Goal: Information Seeking & Learning: Learn about a topic

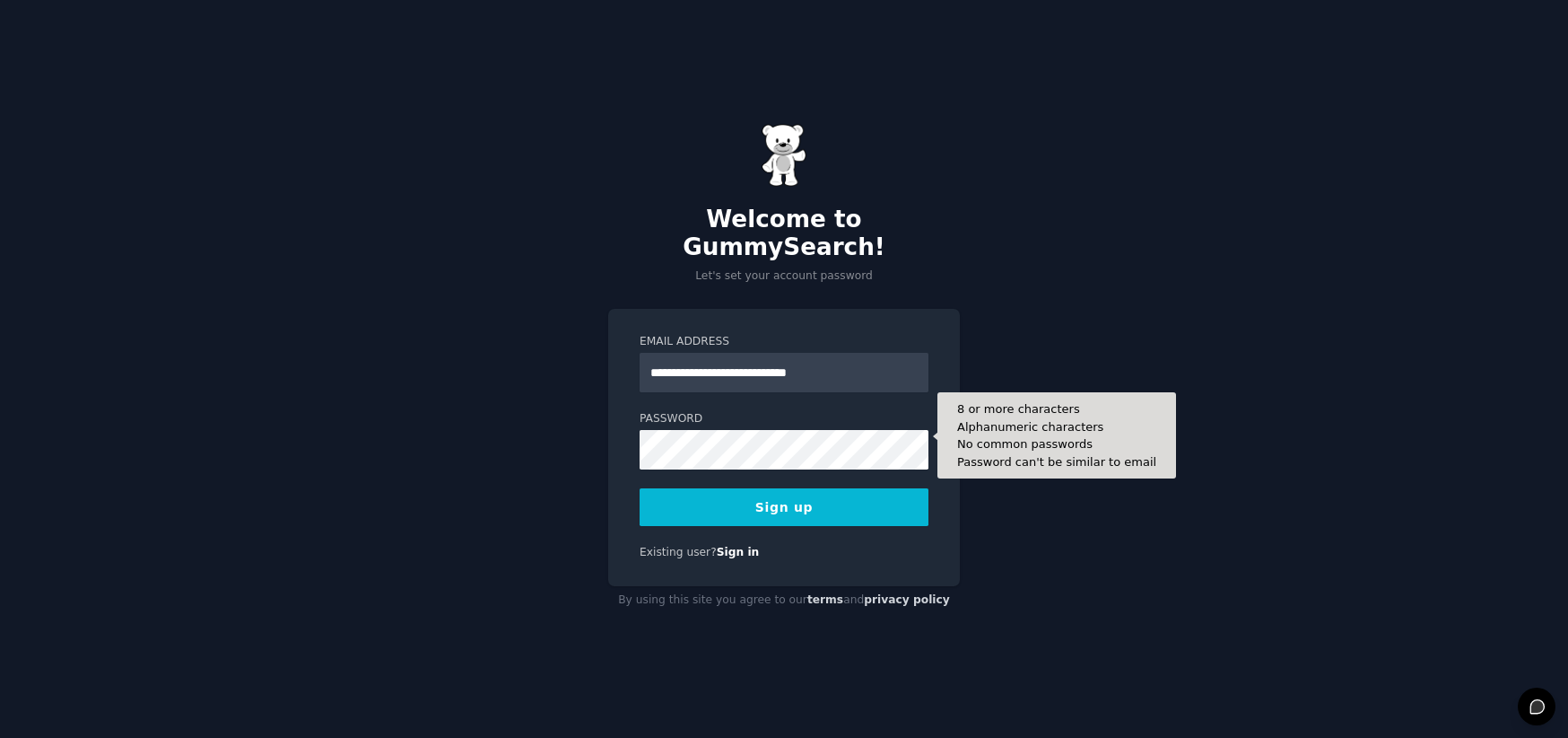
type input "**********"
click at [639, 488] on button "Sign up" at bounding box center [783, 507] width 288 height 38
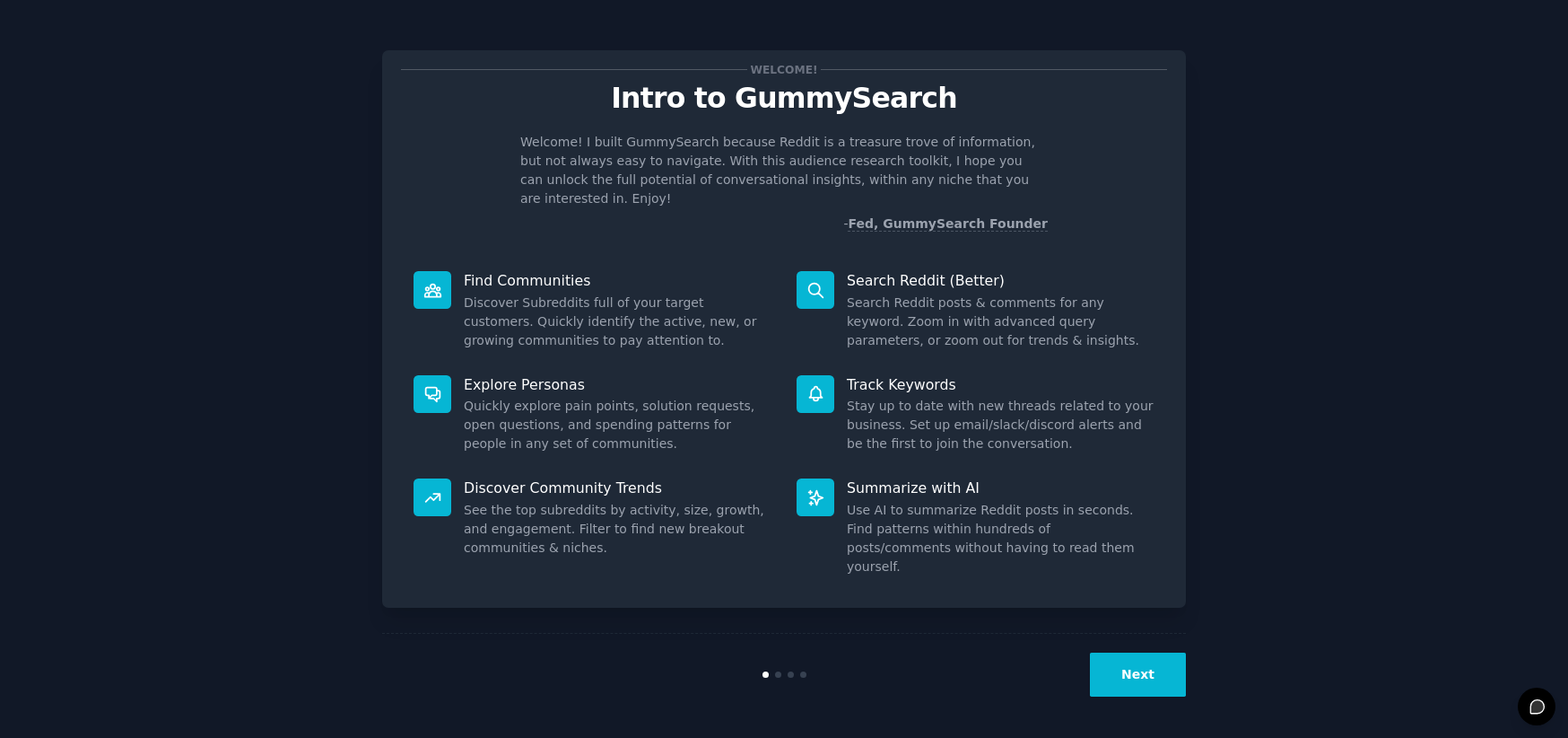
click at [1135, 667] on button "Next" at bounding box center [1137, 675] width 96 height 44
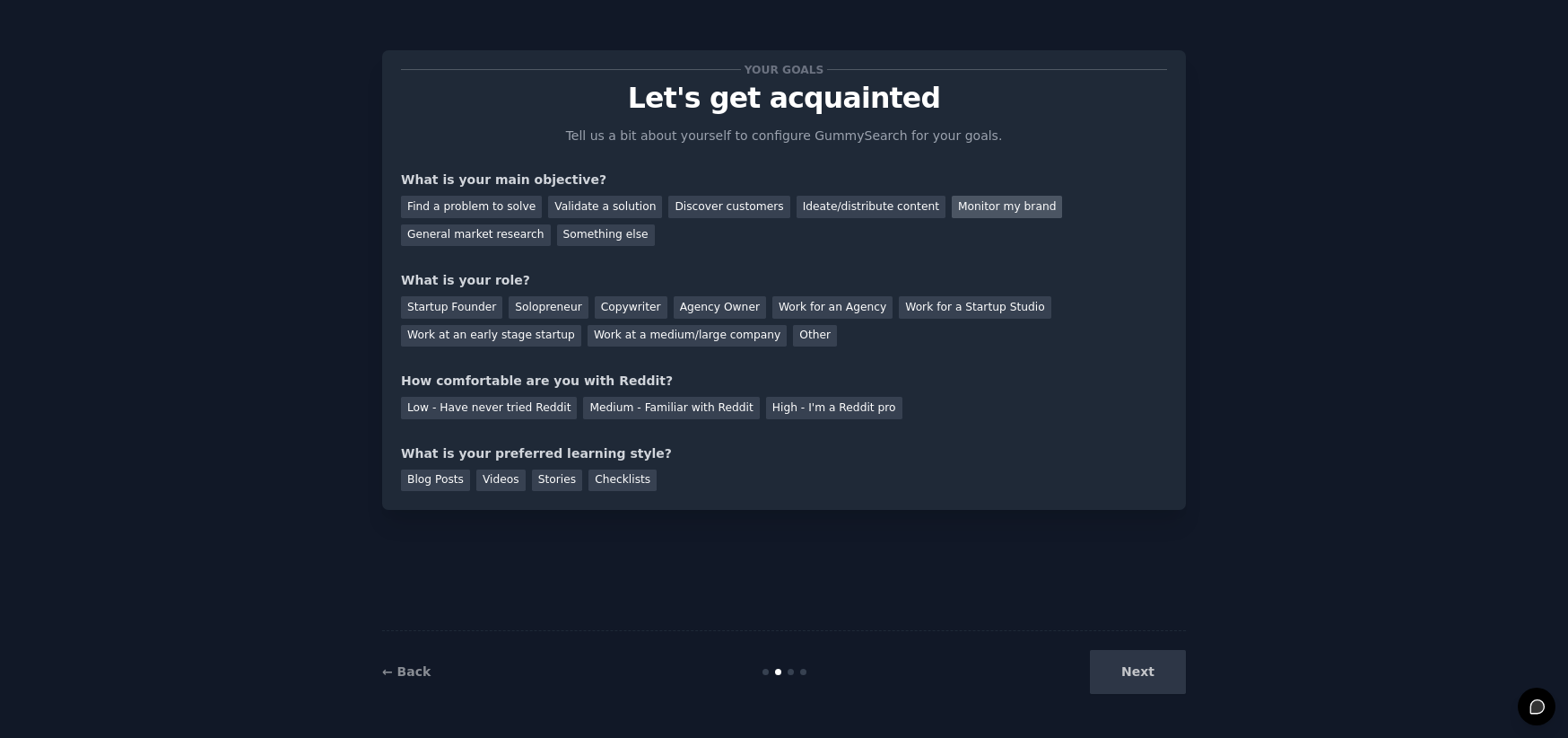
click at [988, 215] on div "Monitor my brand" at bounding box center [1006, 207] width 111 height 23
click at [681, 342] on div "Work at a medium/large company" at bounding box center [687, 336] width 200 height 23
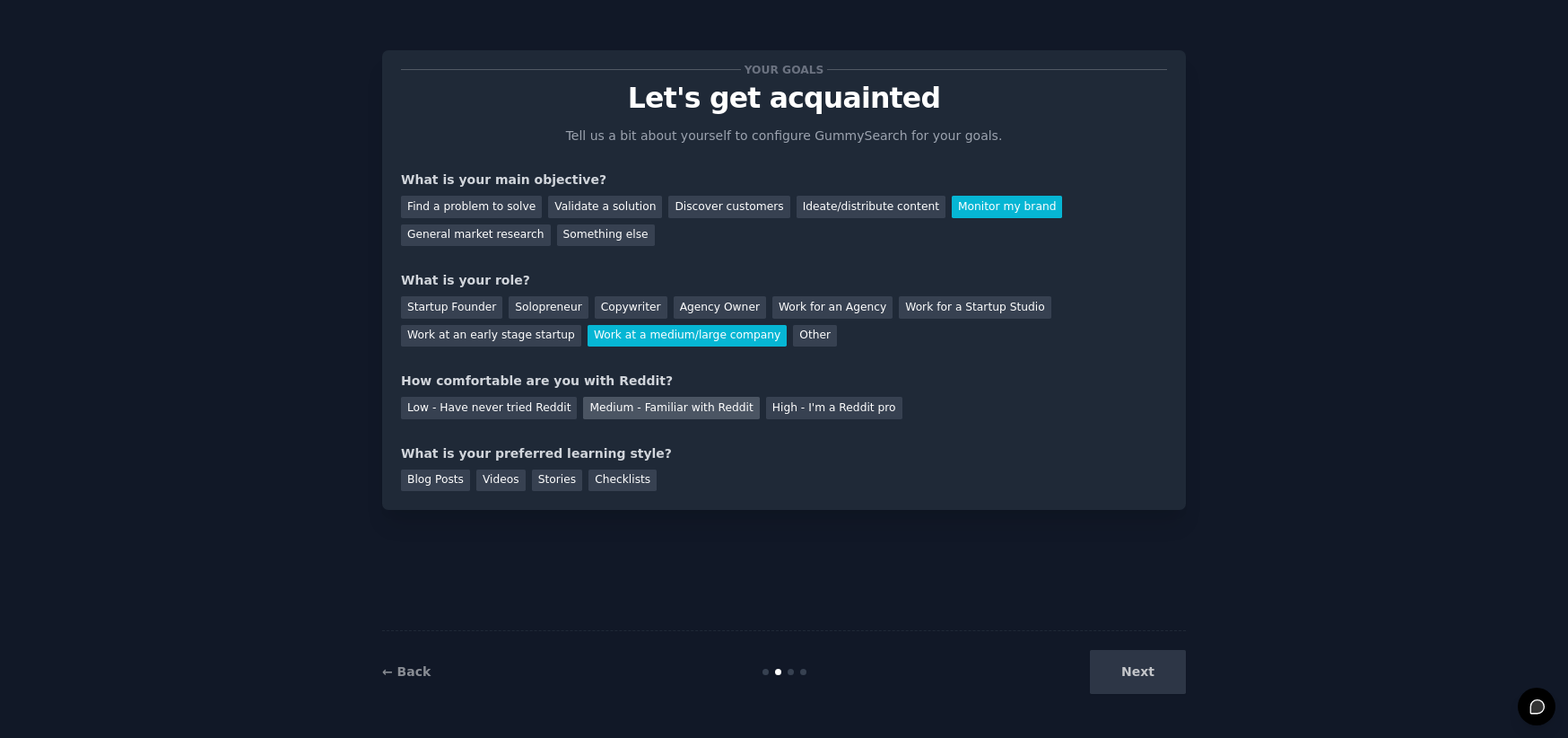
click at [664, 412] on div "Medium - Familiar with Reddit" at bounding box center [671, 408] width 176 height 23
click at [489, 476] on div "Videos" at bounding box center [501, 481] width 49 height 23
click at [1130, 683] on button "Next" at bounding box center [1137, 672] width 96 height 44
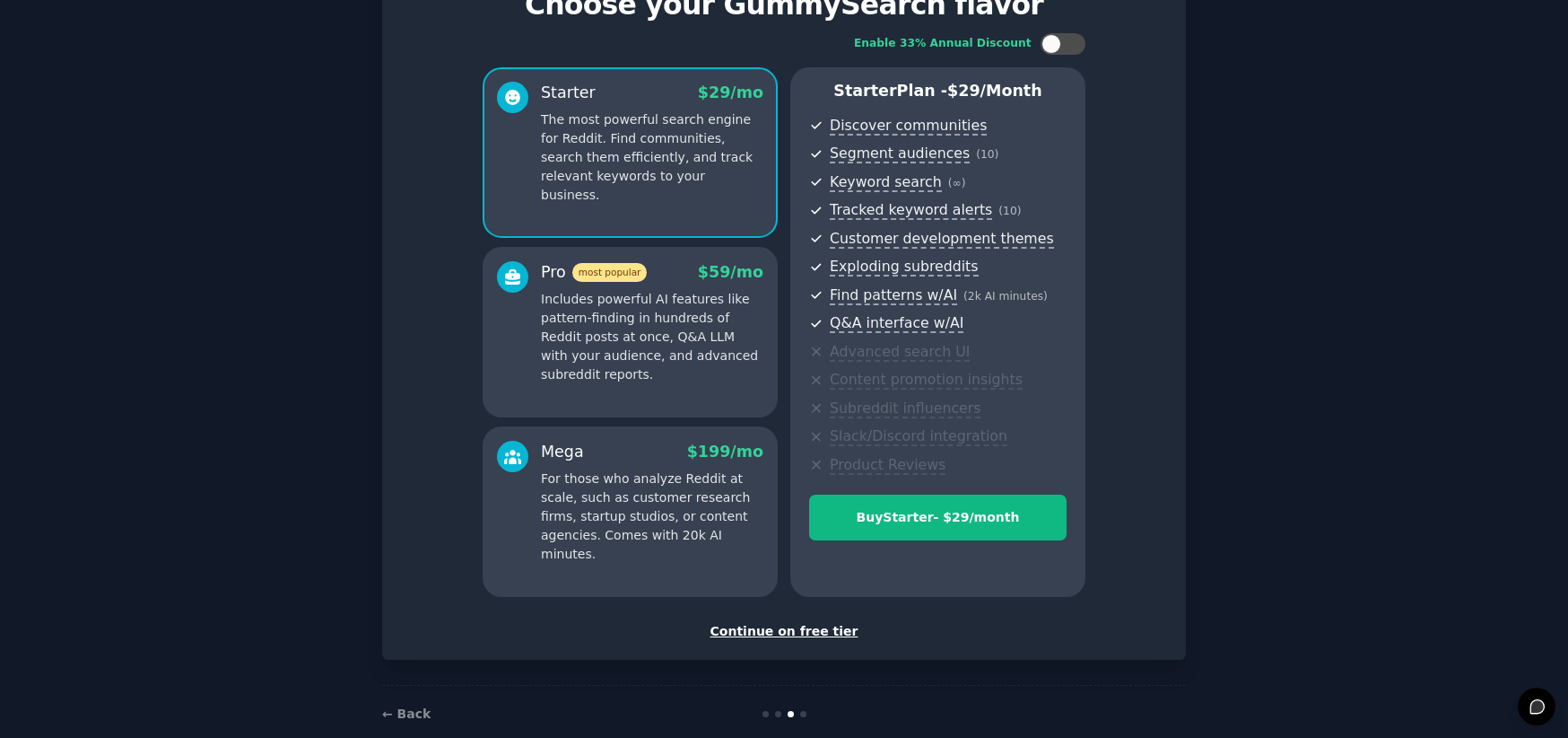
scroll to position [123, 0]
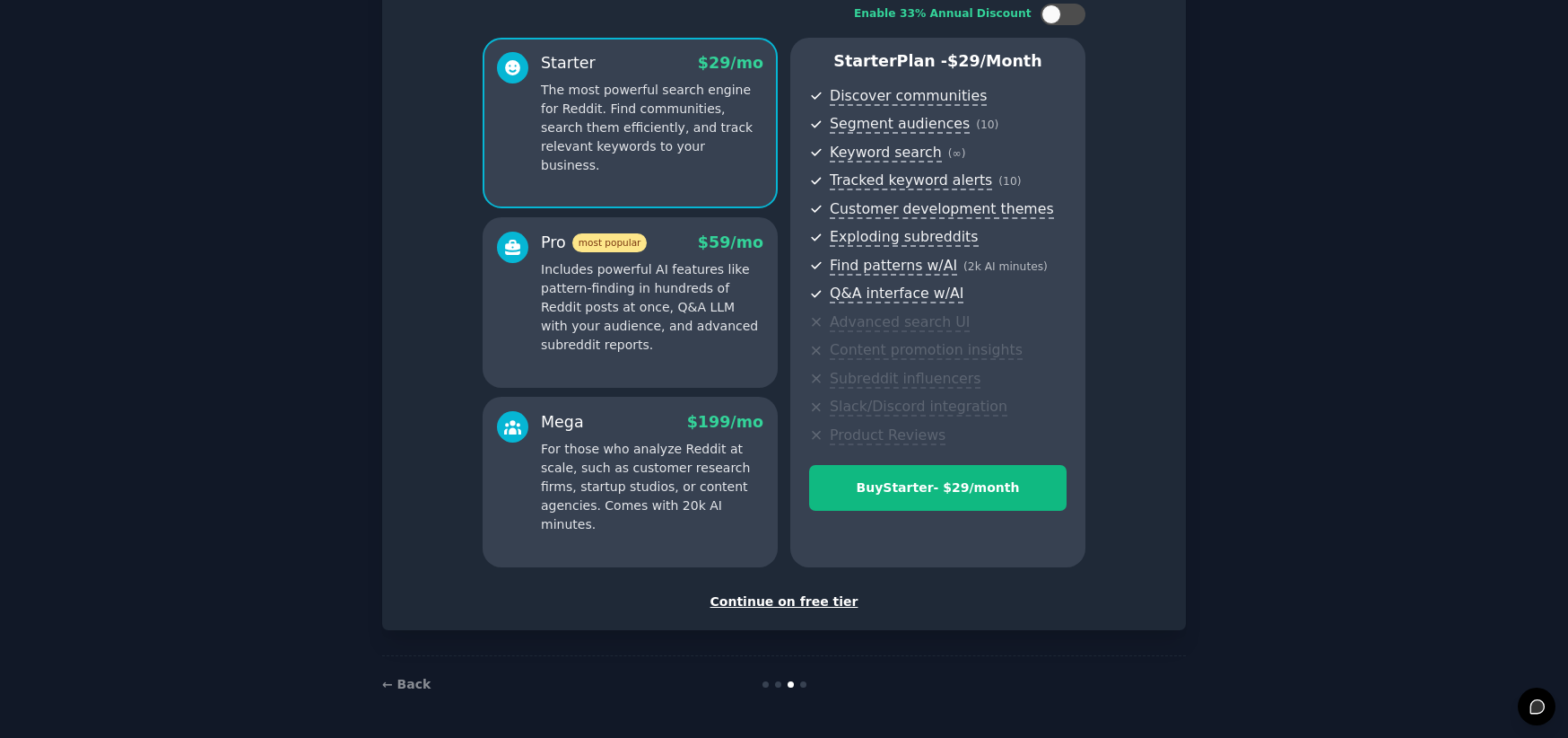
click at [785, 598] on div "Continue on free tier" at bounding box center [784, 602] width 766 height 19
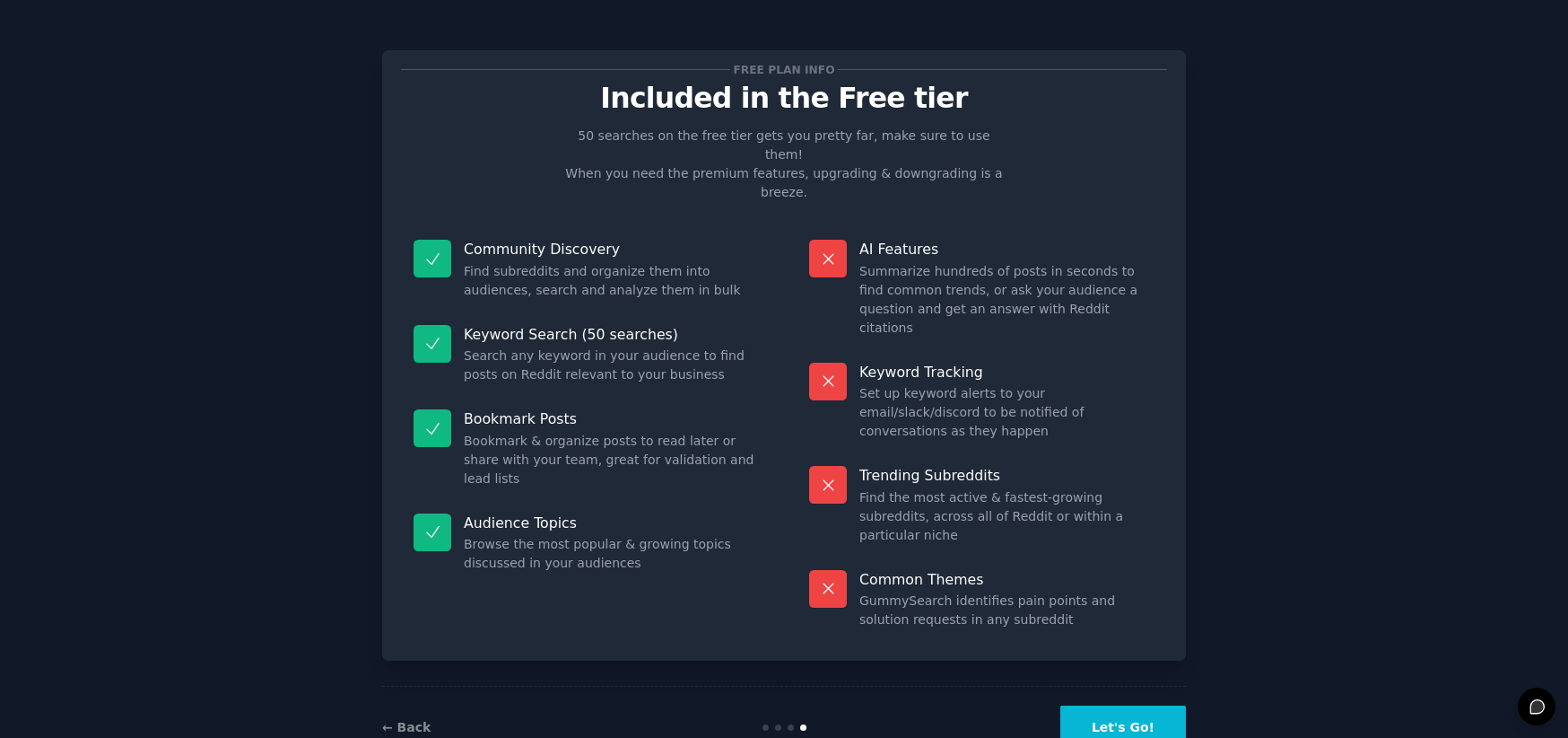
click at [1122, 706] on button "Let's Go!" at bounding box center [1123, 728] width 126 height 44
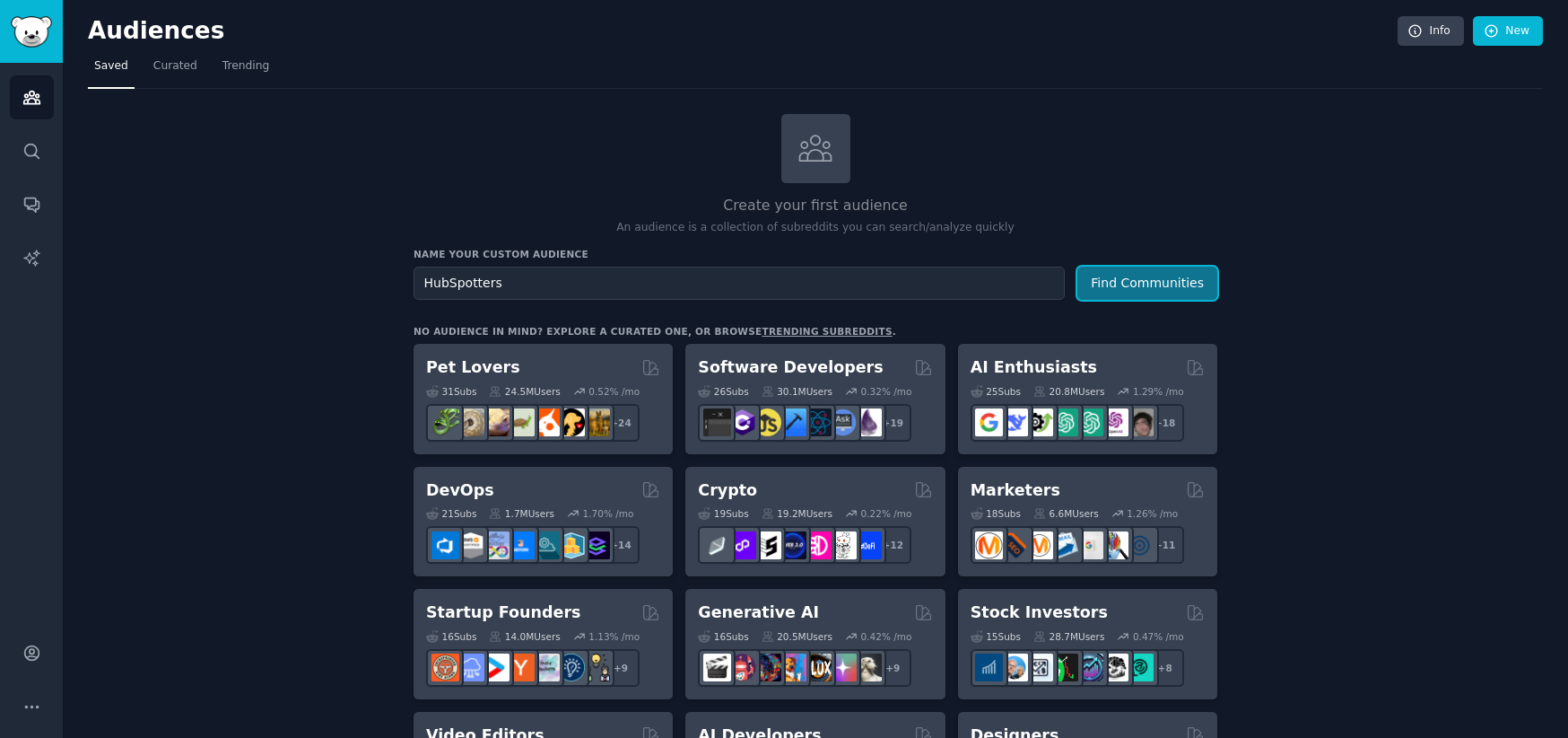
click at [1158, 279] on button "Find Communities" at bounding box center [1147, 283] width 140 height 33
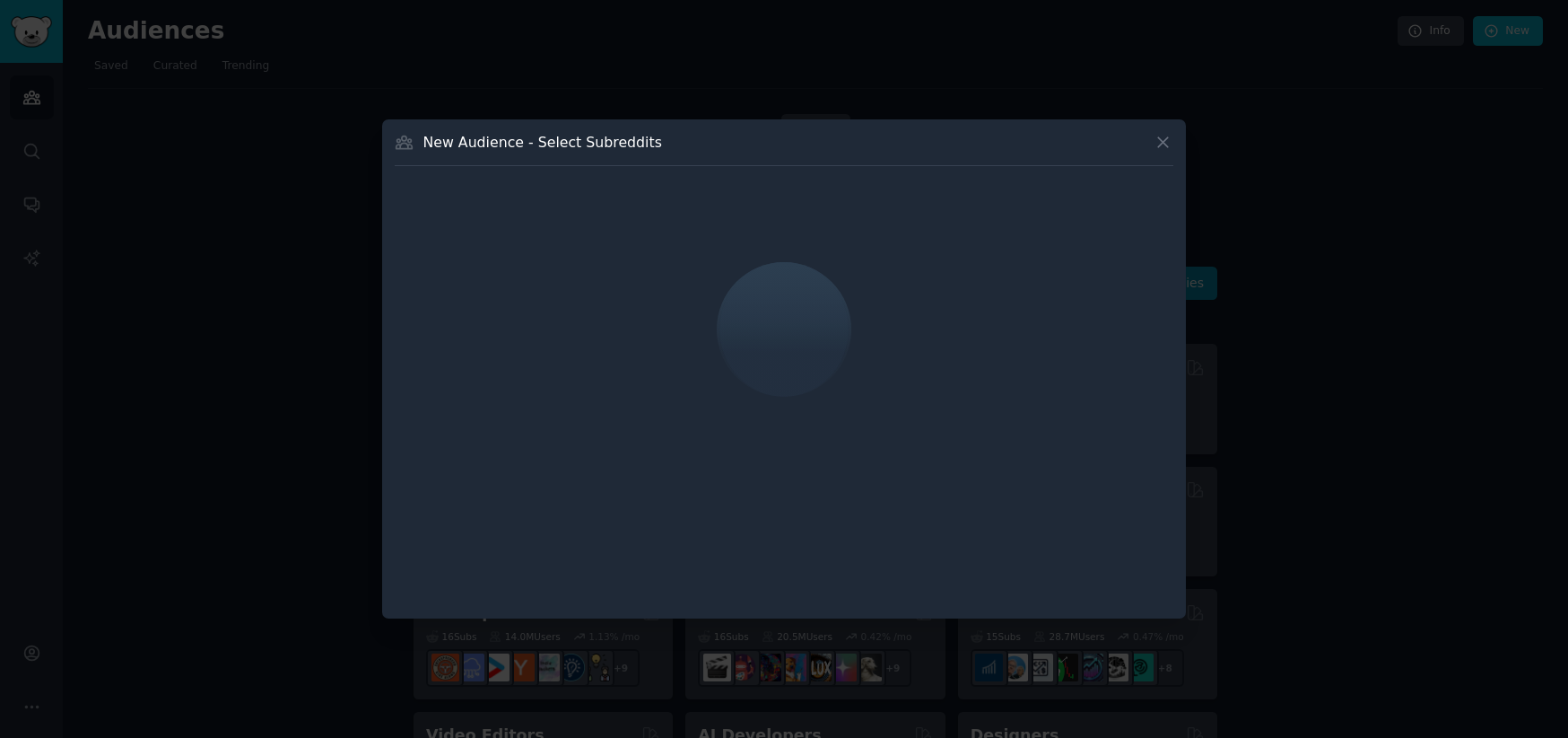
click at [1156, 145] on icon at bounding box center [1163, 142] width 19 height 19
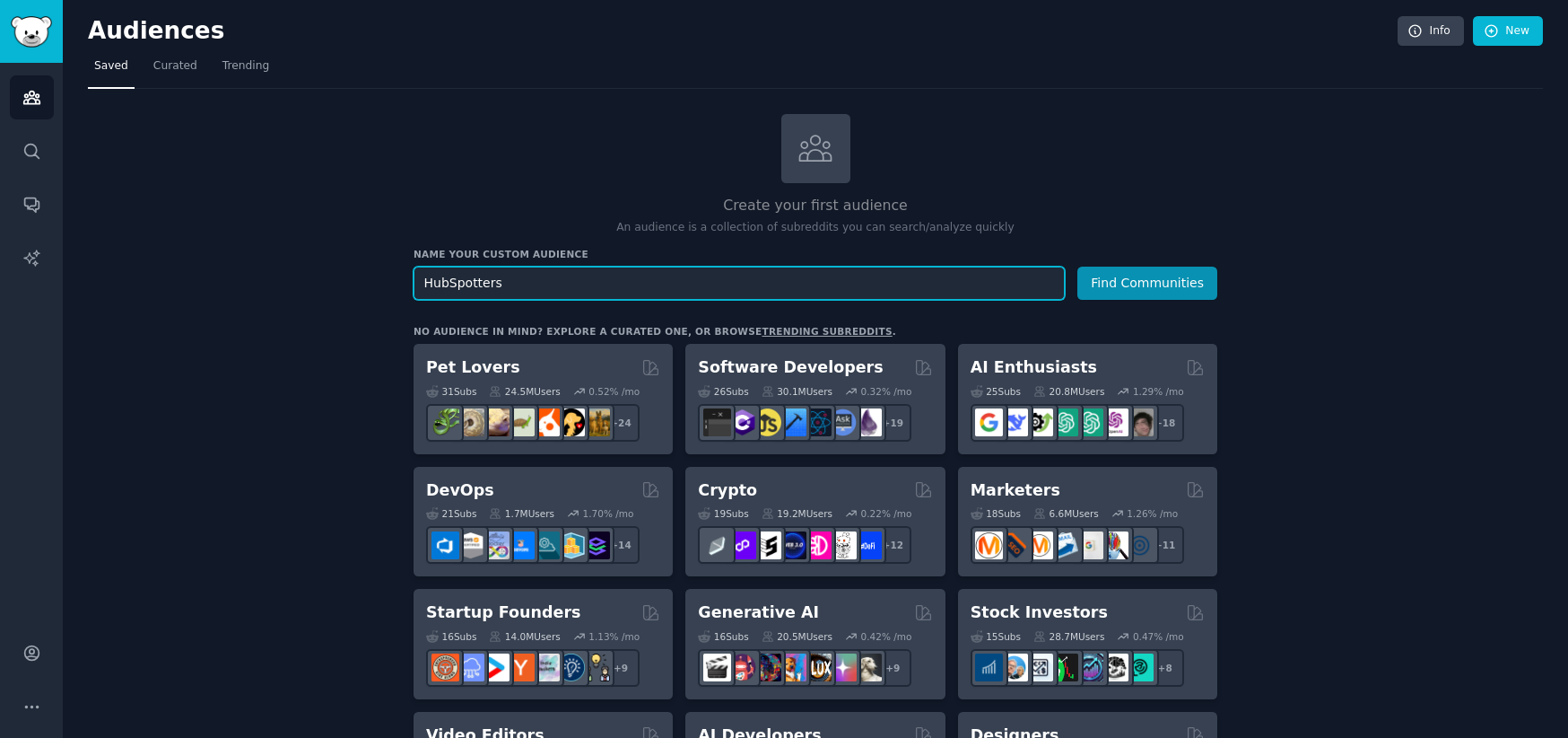
click at [576, 290] on input "HubSpotters" at bounding box center [739, 283] width 652 height 33
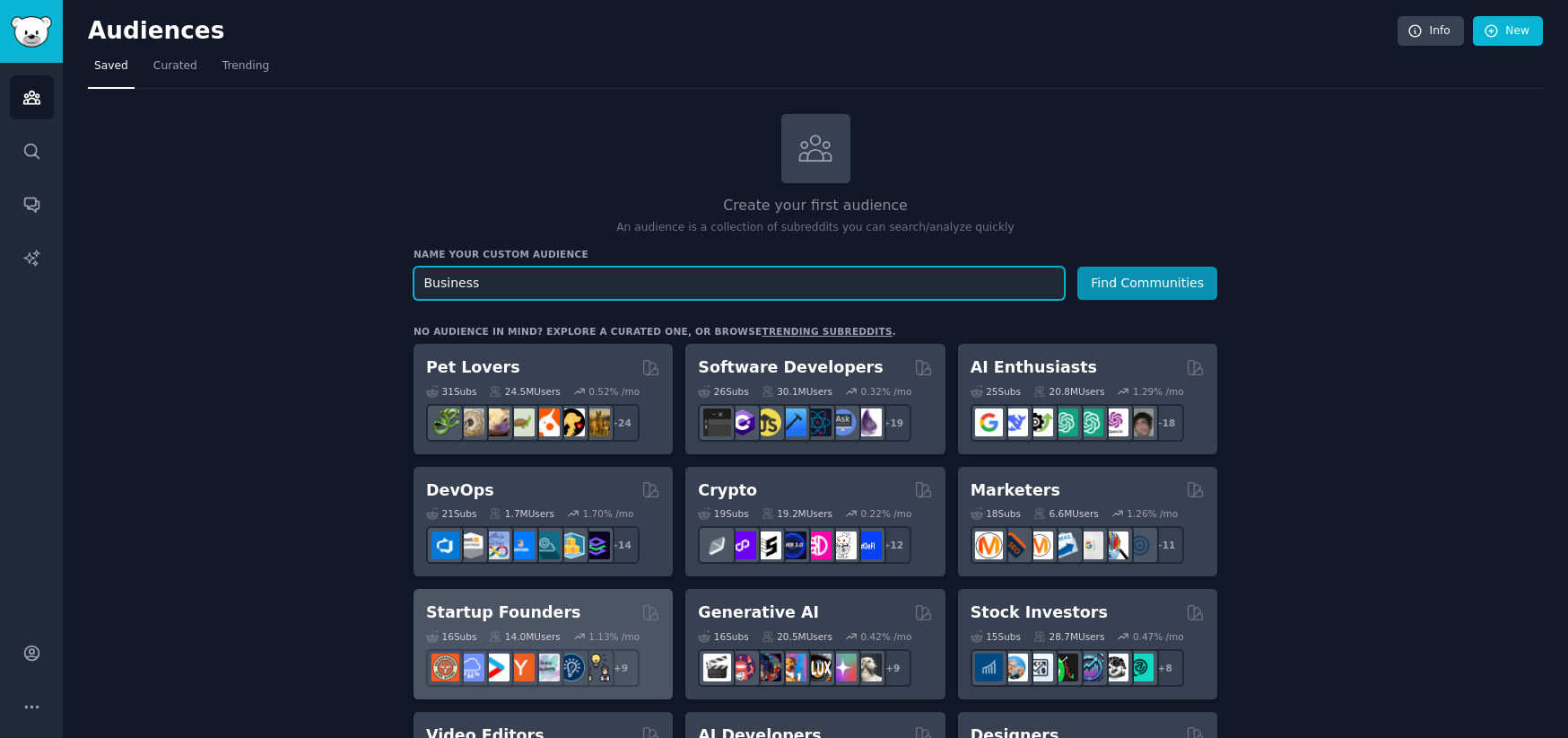
type input "Business"
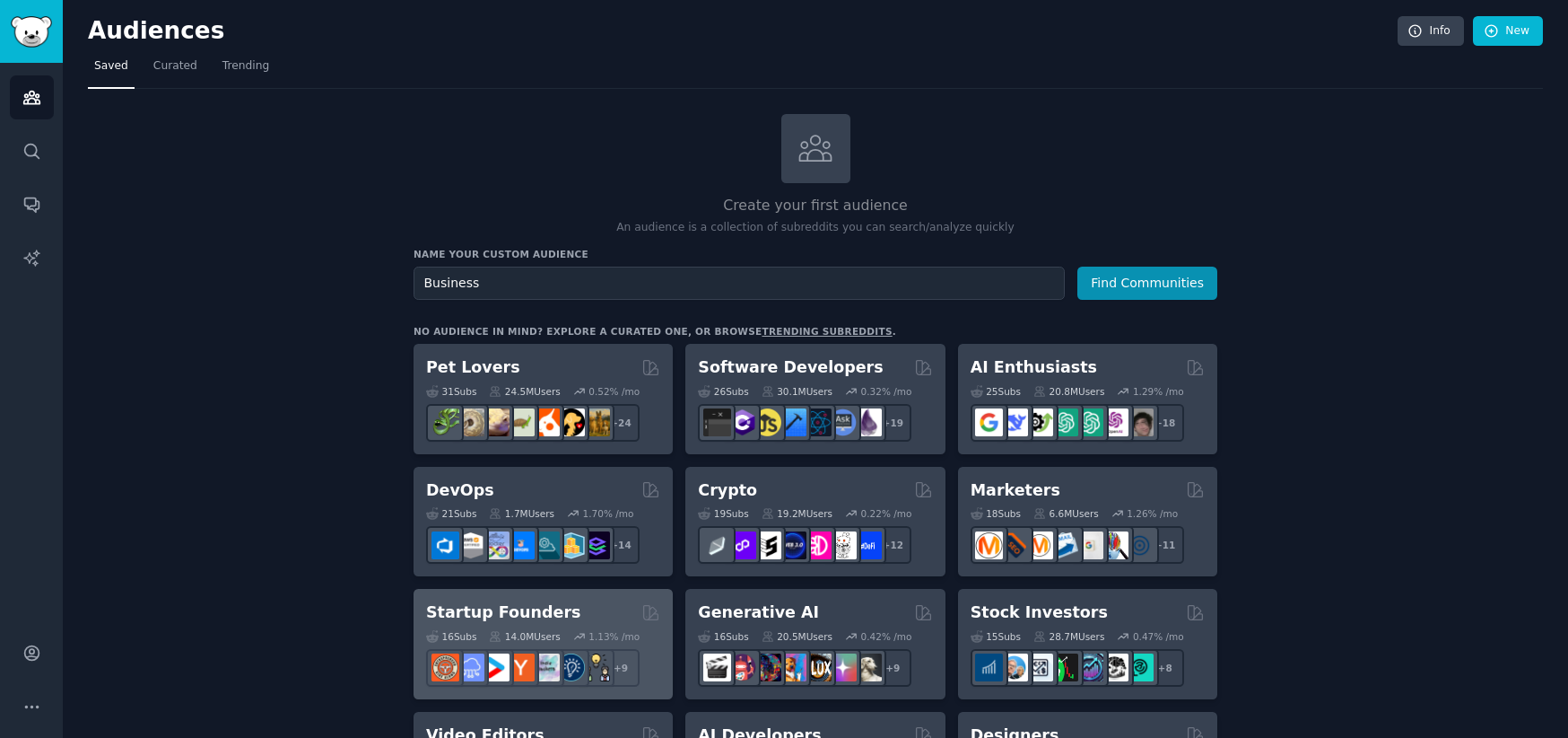
click at [495, 611] on h2 "Startup Founders" at bounding box center [503, 613] width 154 height 23
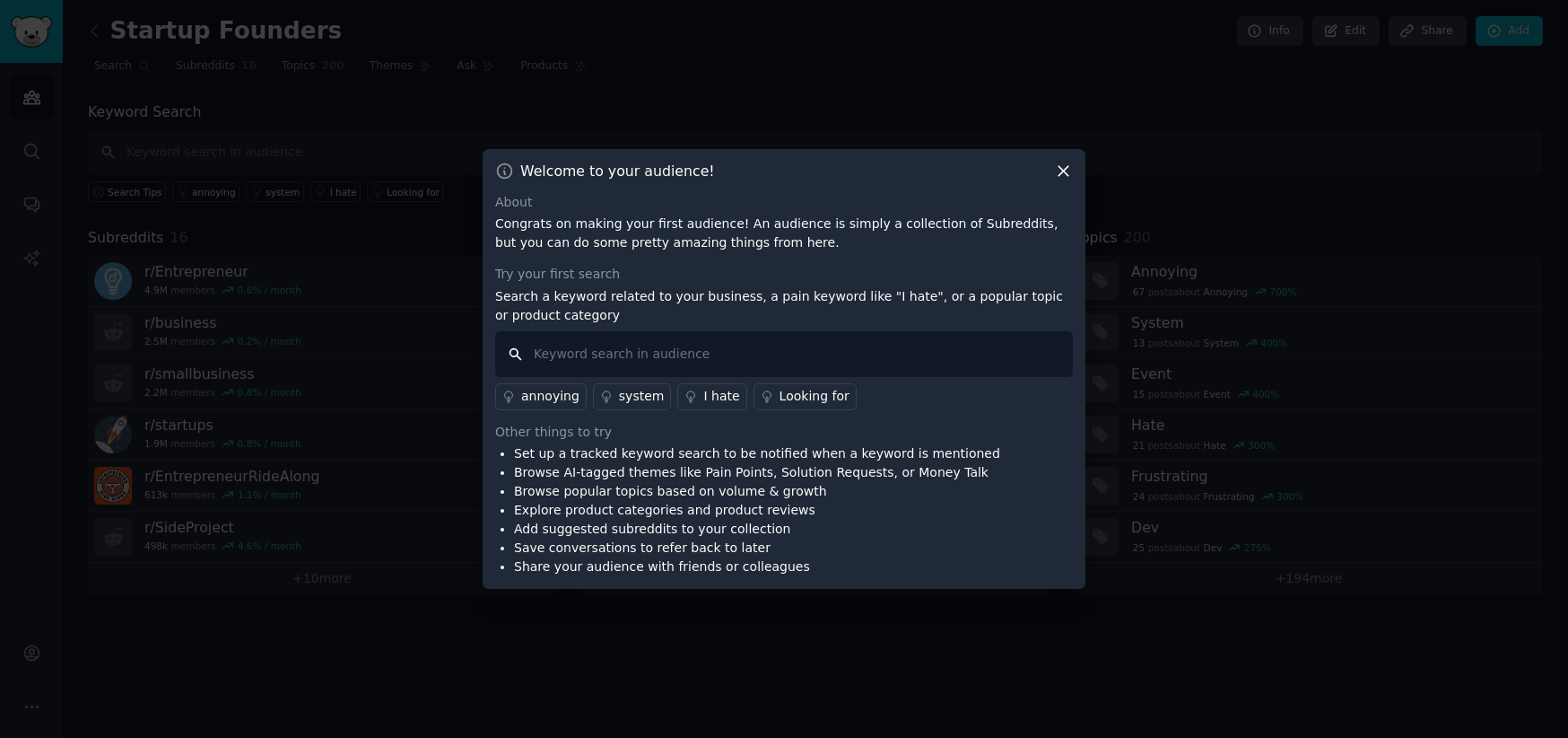
click at [675, 356] on input "text" at bounding box center [784, 354] width 578 height 45
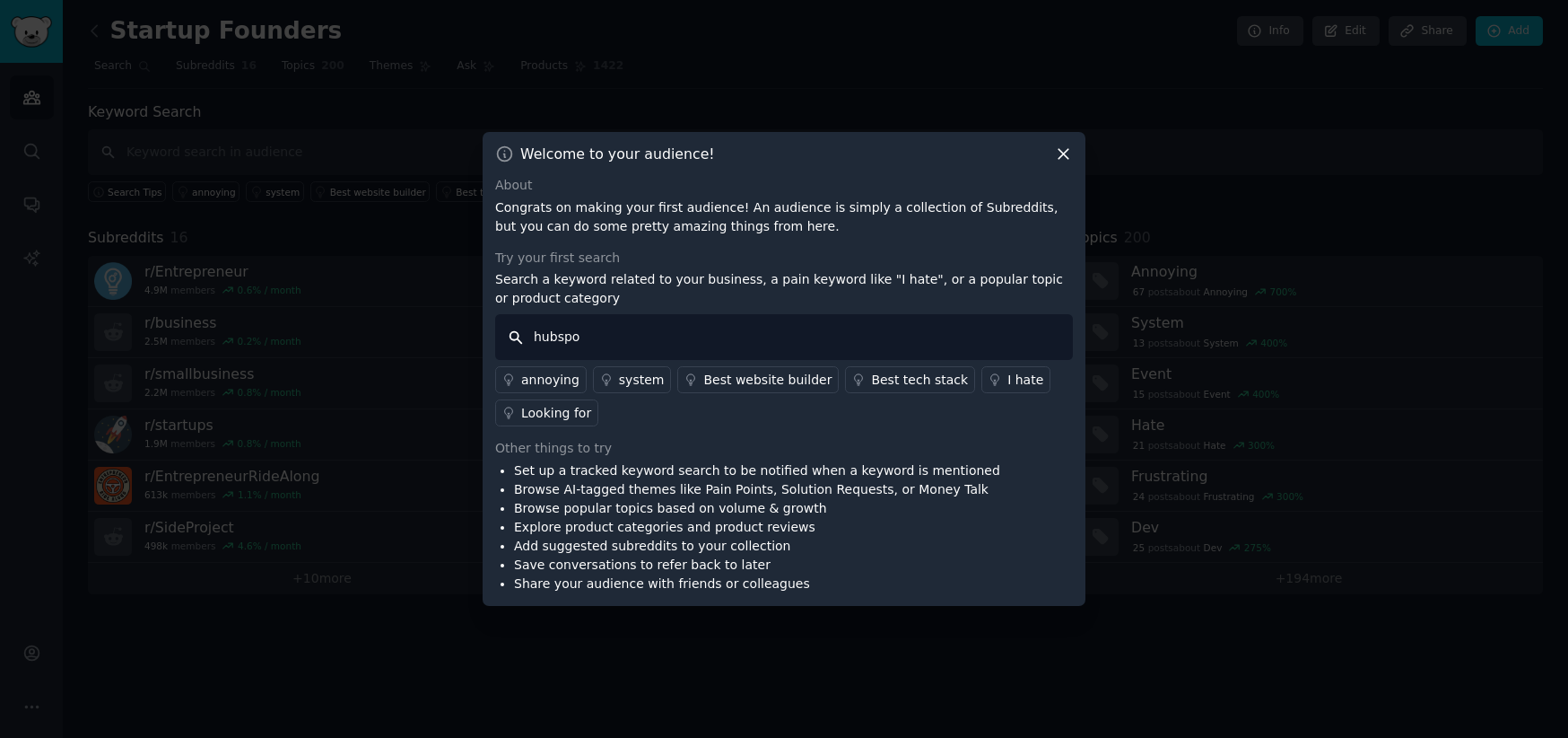
type input "hubspot"
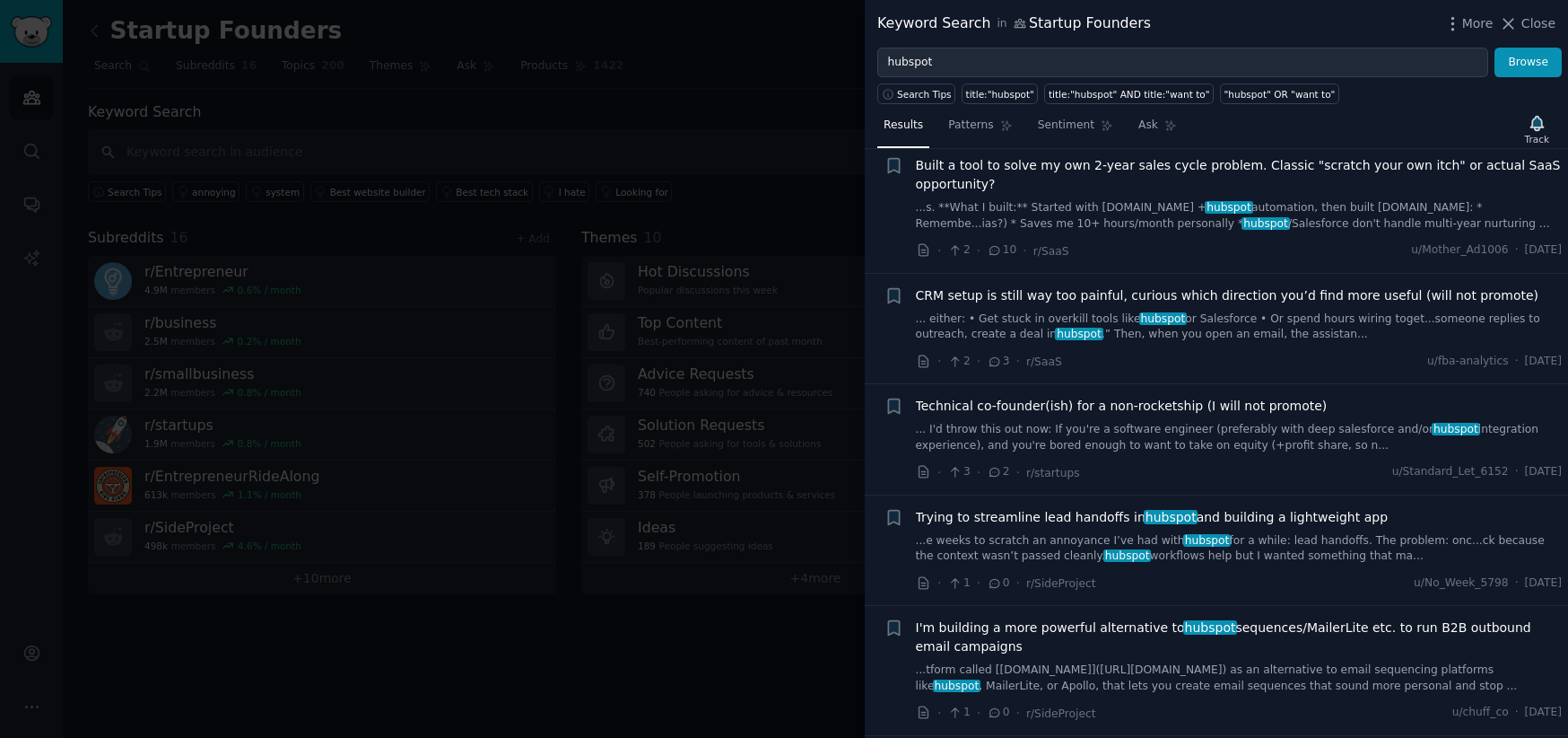
scroll to position [613, 0]
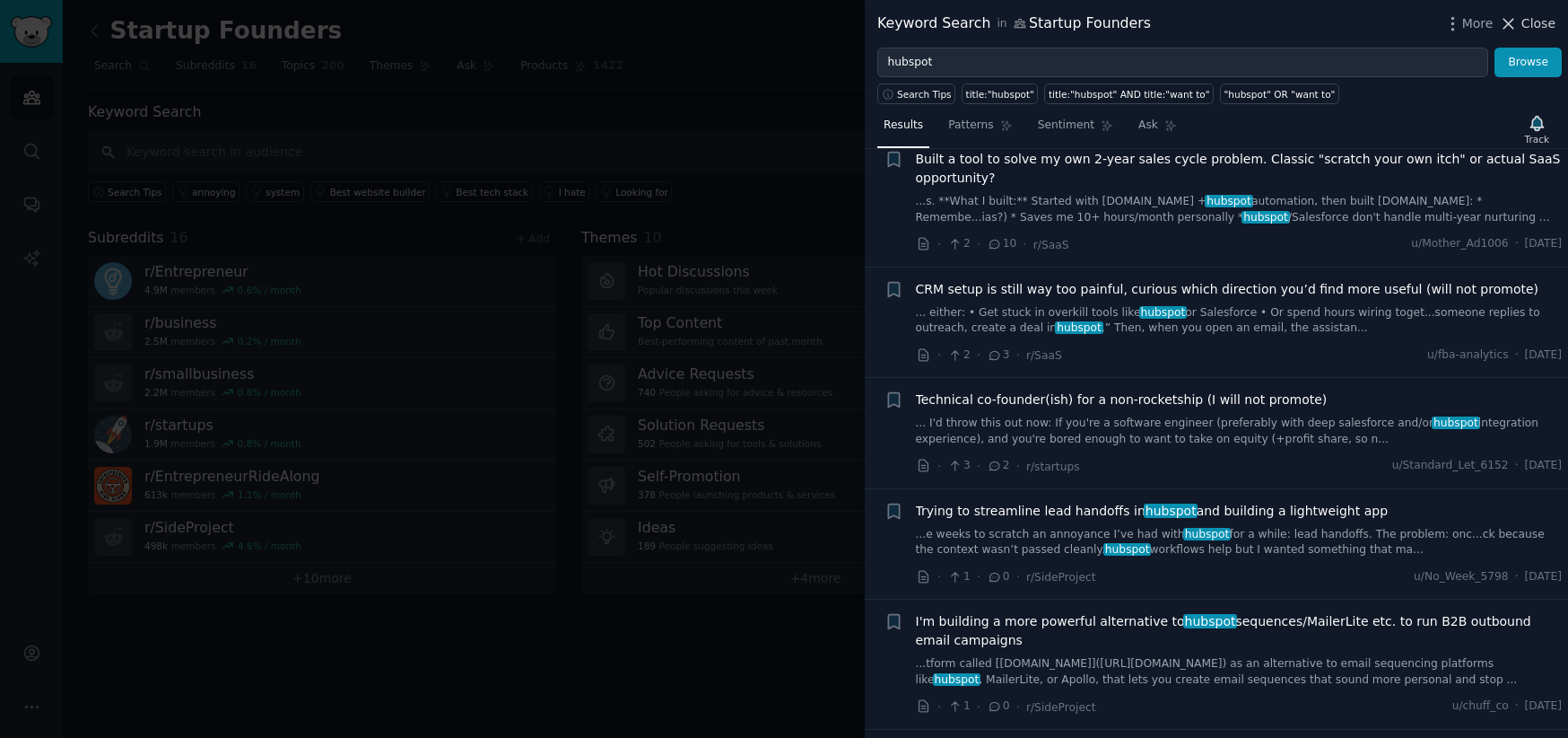
click at [1525, 24] on span "Close" at bounding box center [1539, 24] width 34 height 19
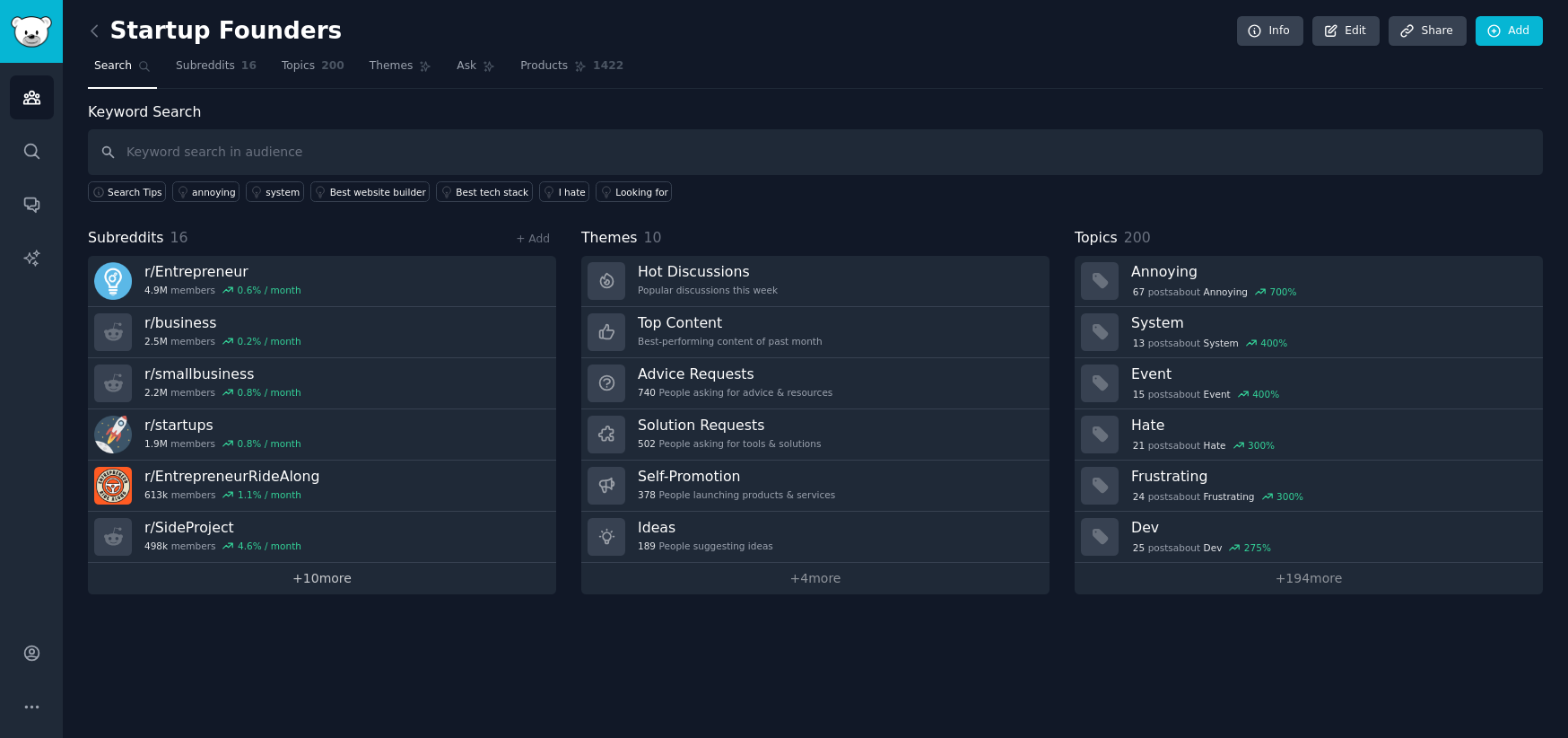
click at [300, 578] on link "+ 10 more" at bounding box center [322, 578] width 468 height 31
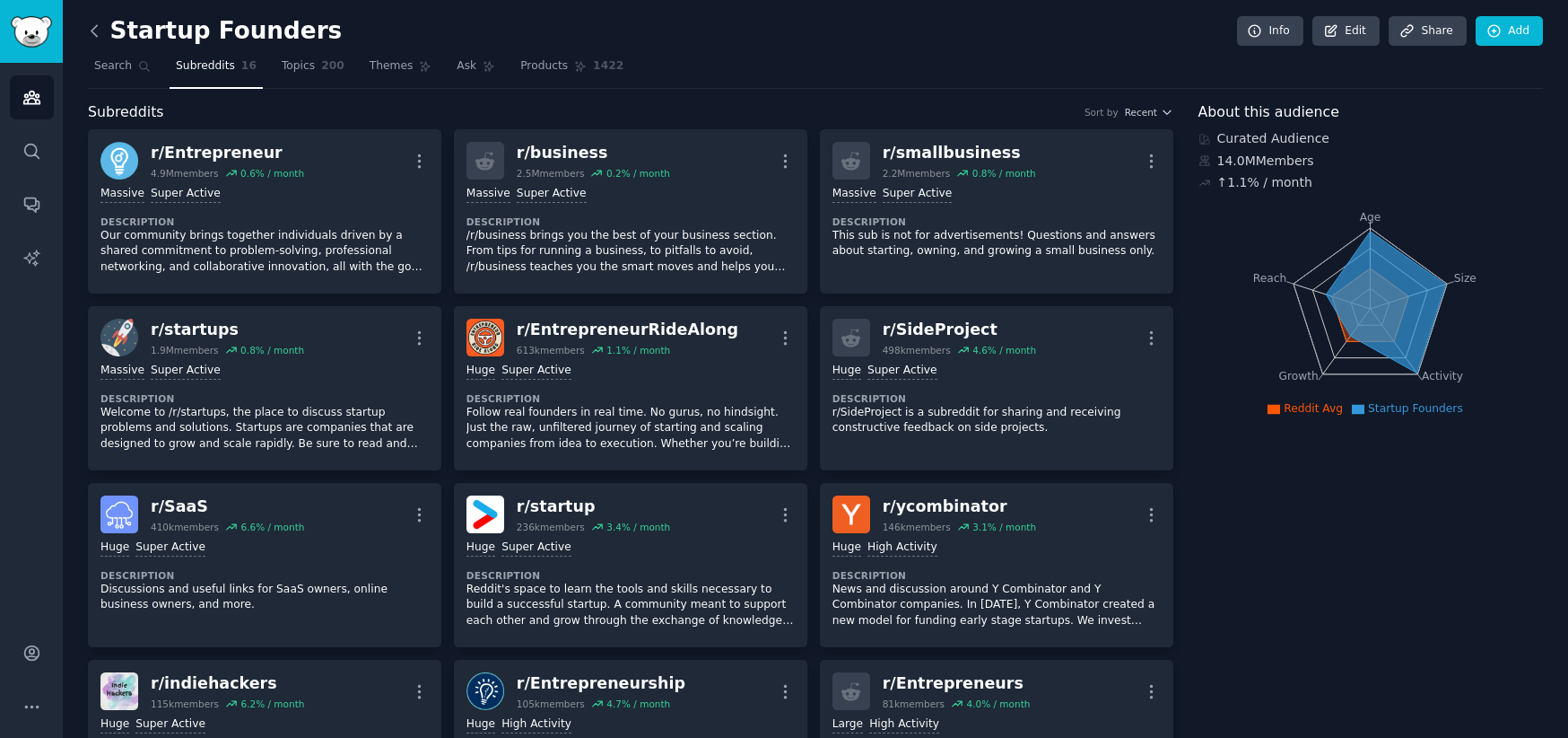
click at [96, 31] on icon at bounding box center [95, 31] width 19 height 19
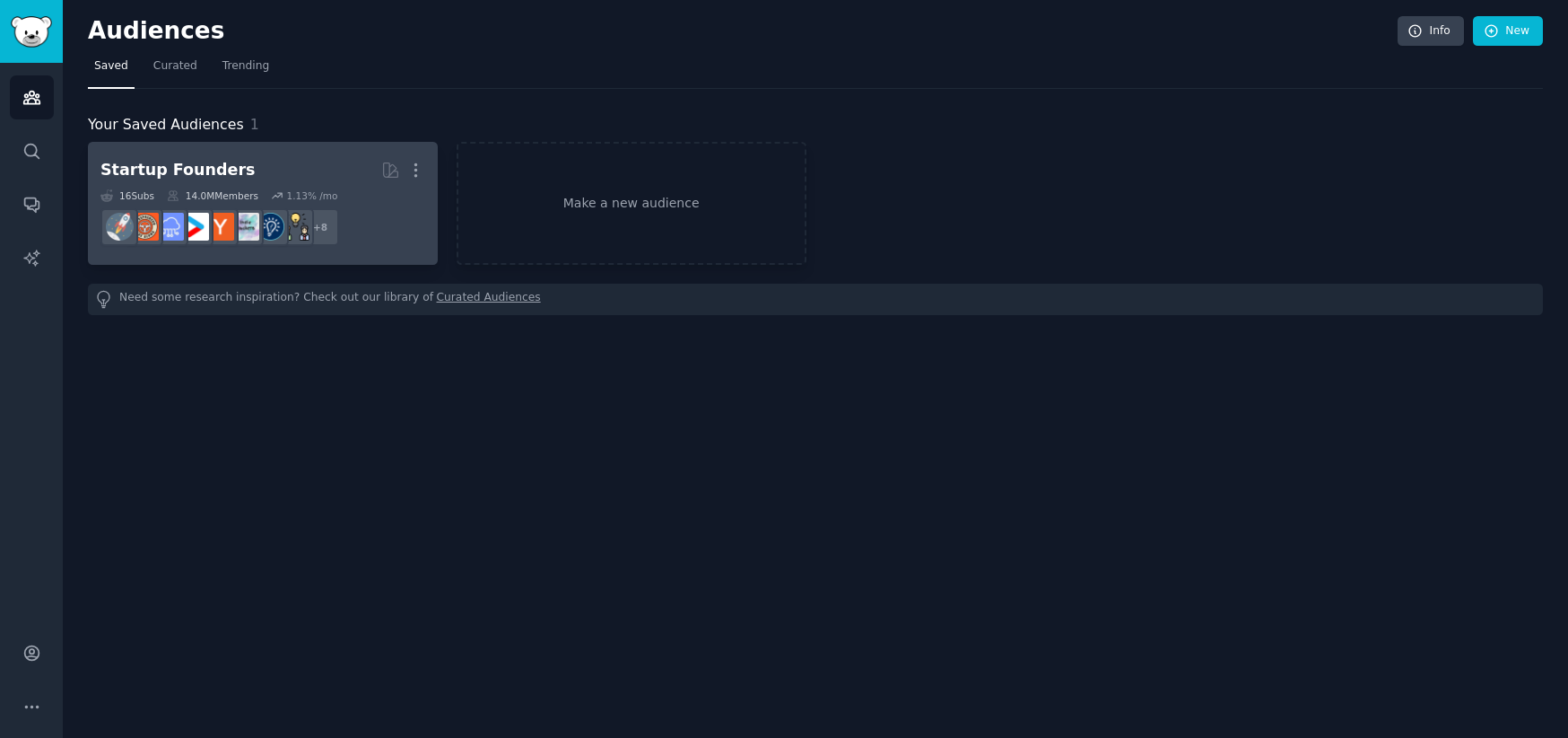
click at [260, 166] on h2 "Startup Founders More" at bounding box center [262, 169] width 324 height 31
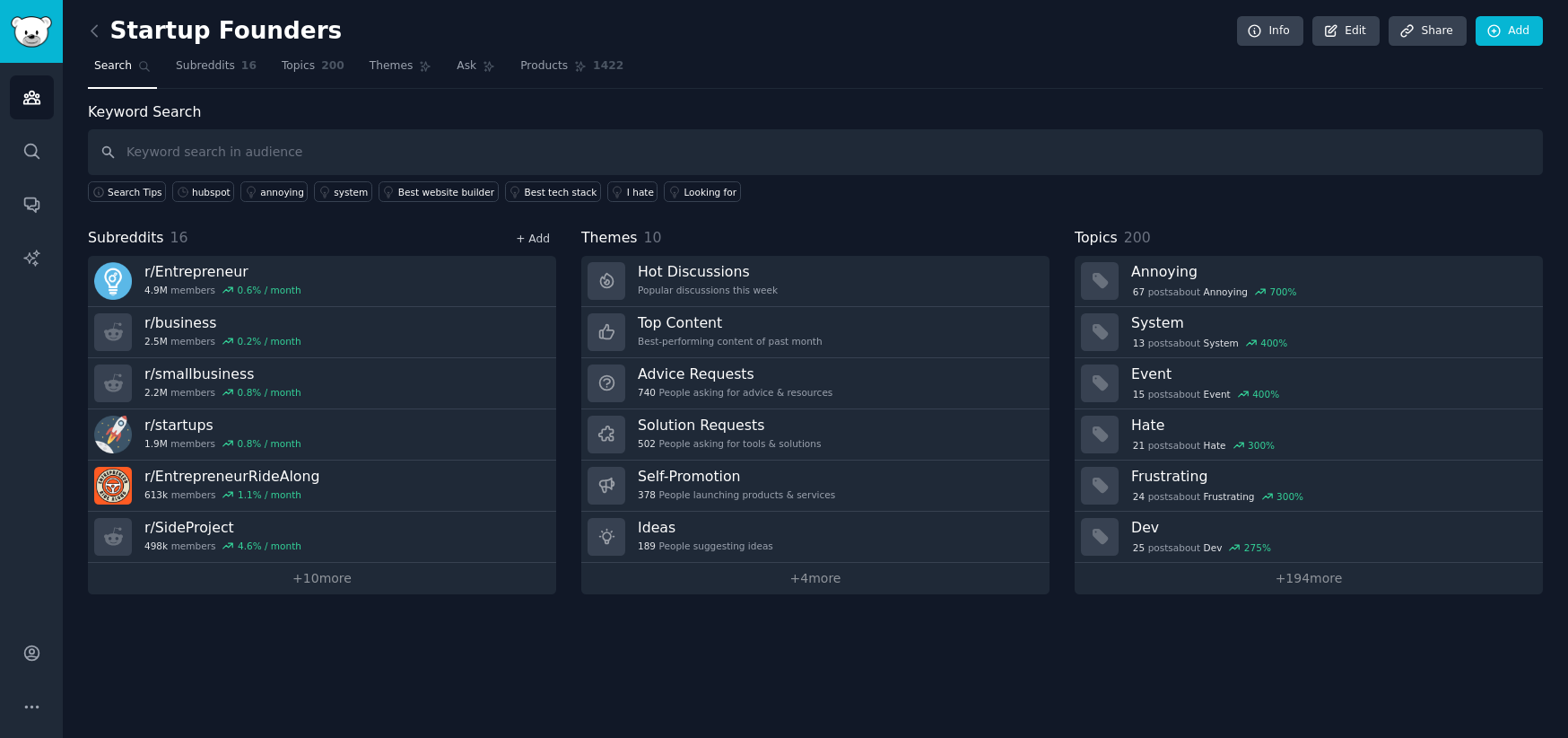
click at [538, 239] on link "+ Add" at bounding box center [532, 238] width 34 height 12
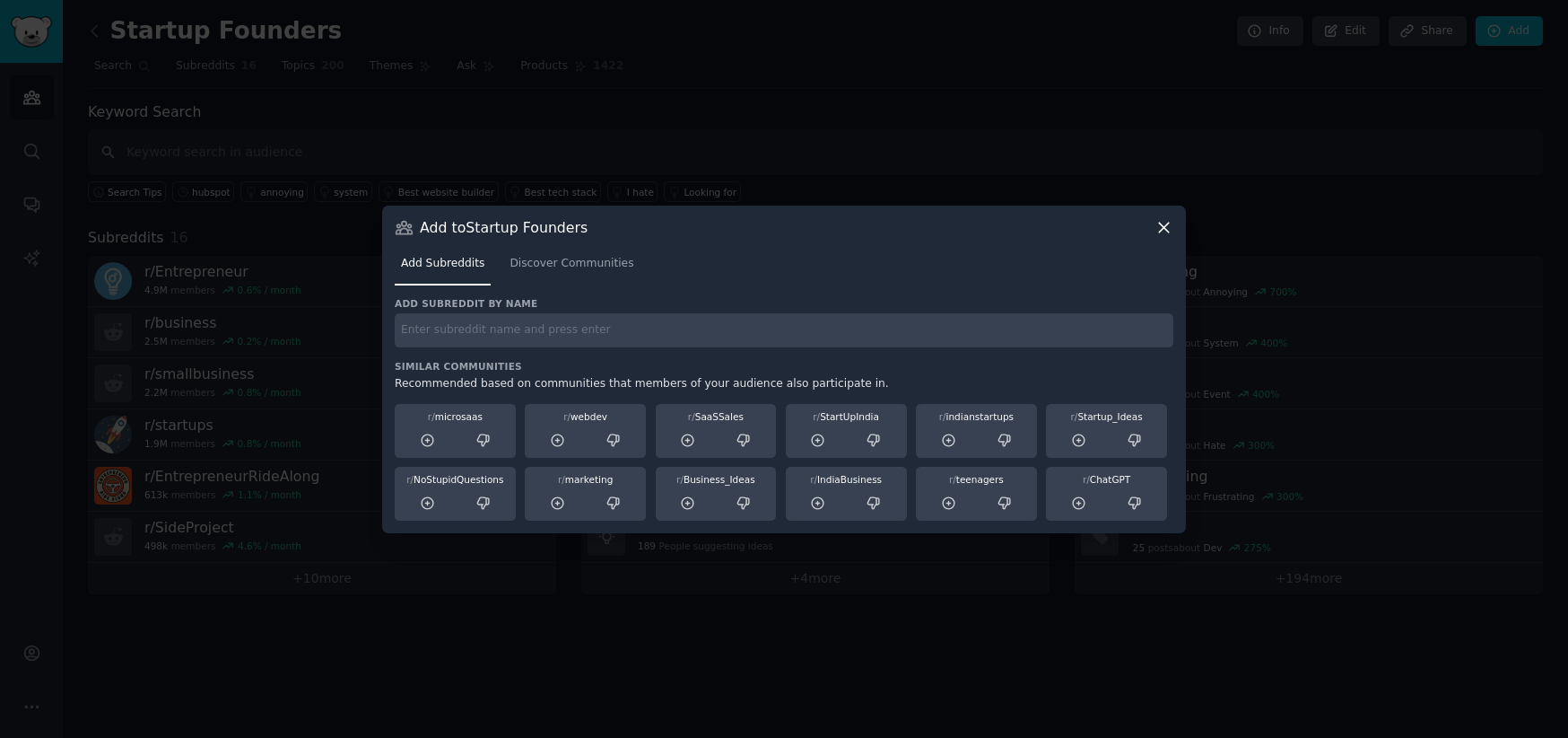
click at [1169, 220] on icon at bounding box center [1164, 227] width 19 height 19
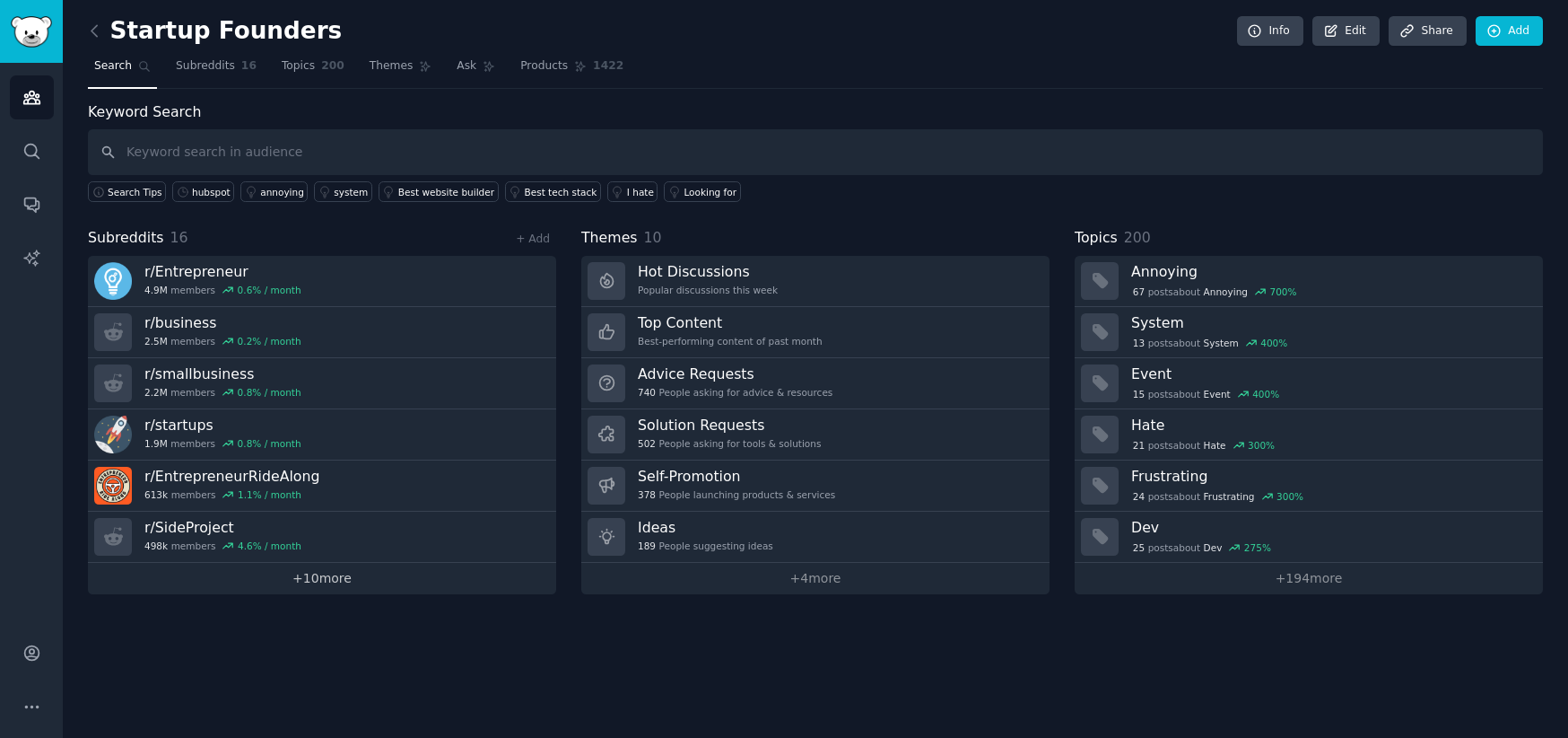
click at [360, 574] on link "+ 10 more" at bounding box center [322, 578] width 468 height 31
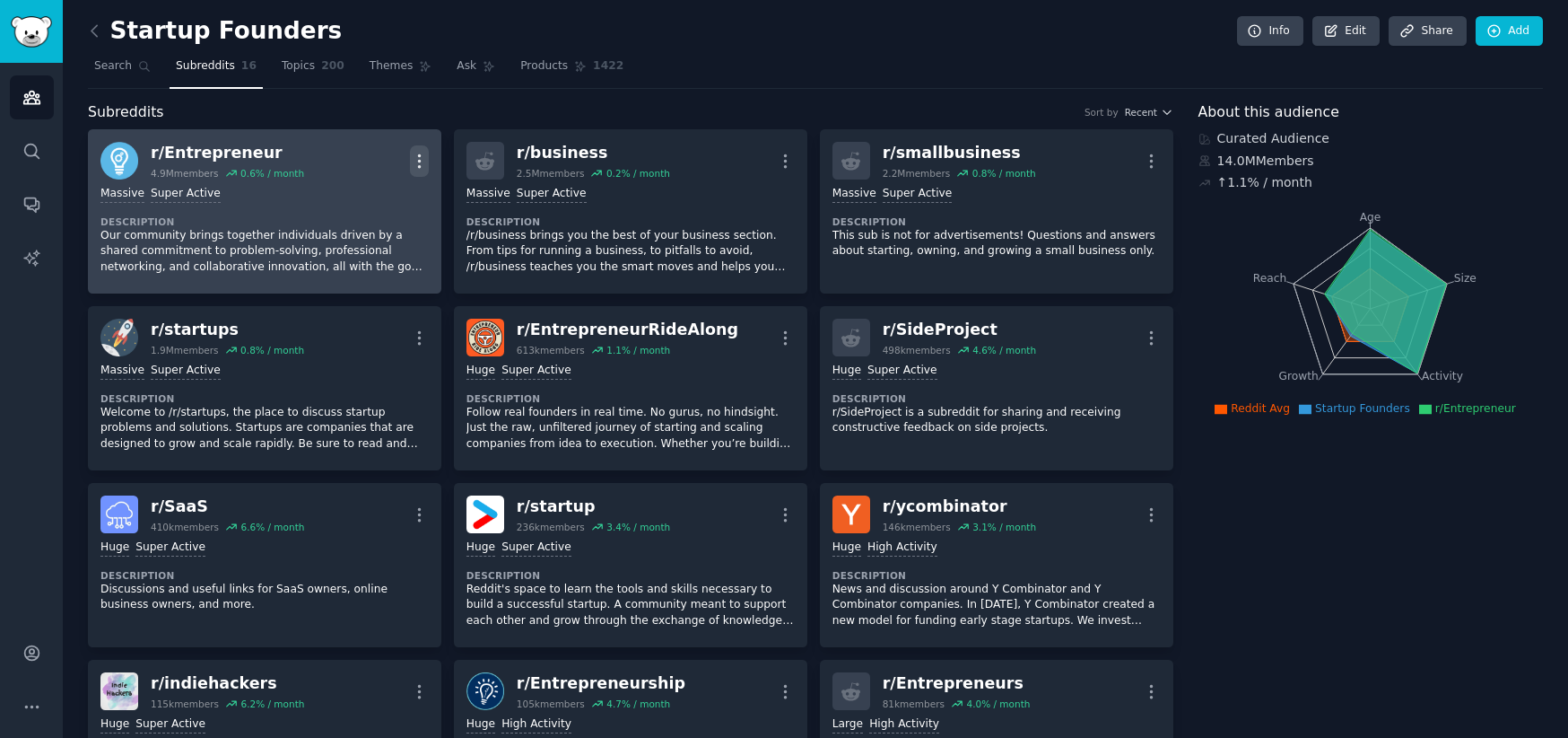
click at [419, 165] on icon "button" at bounding box center [419, 160] width 2 height 12
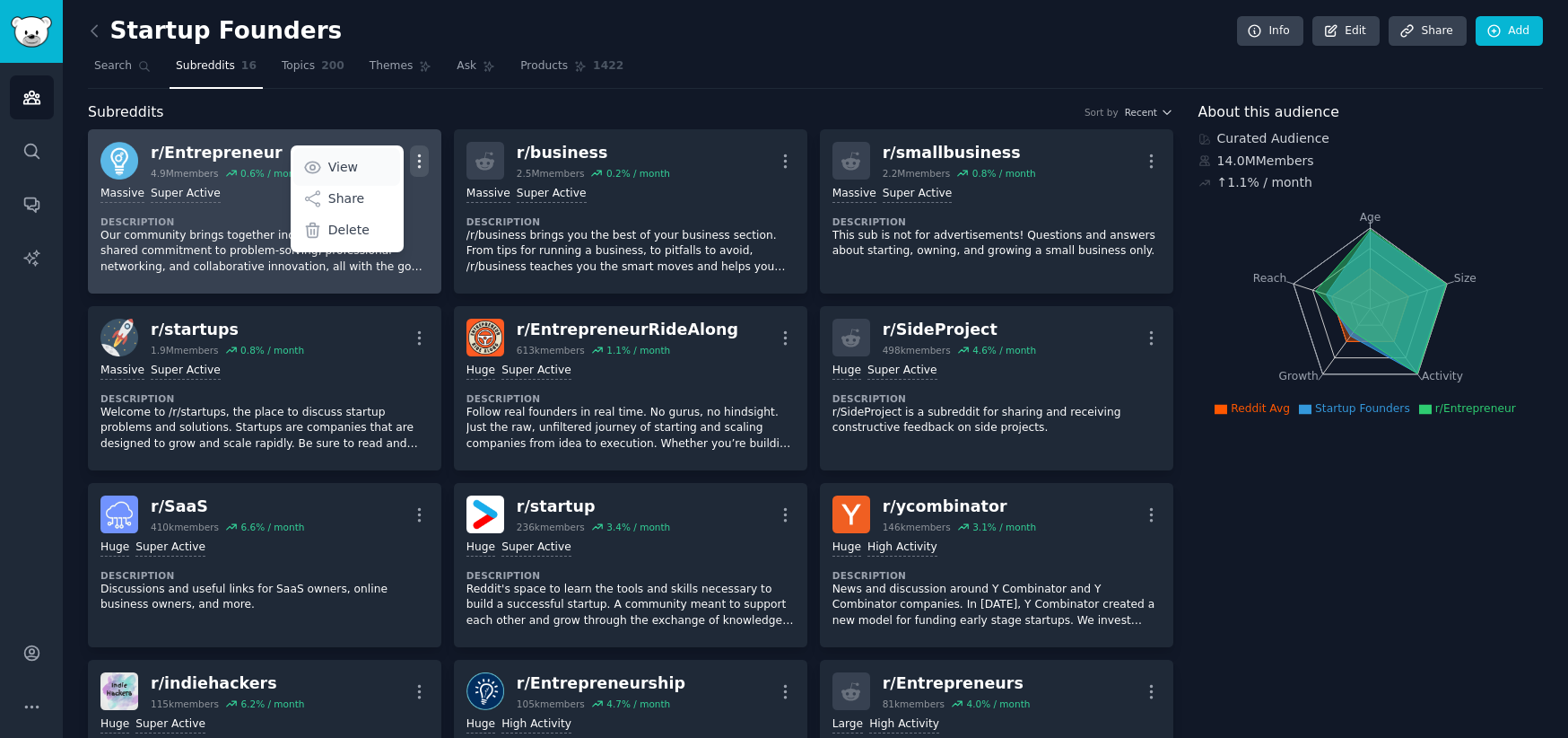
click at [363, 158] on link "View" at bounding box center [346, 167] width 107 height 38
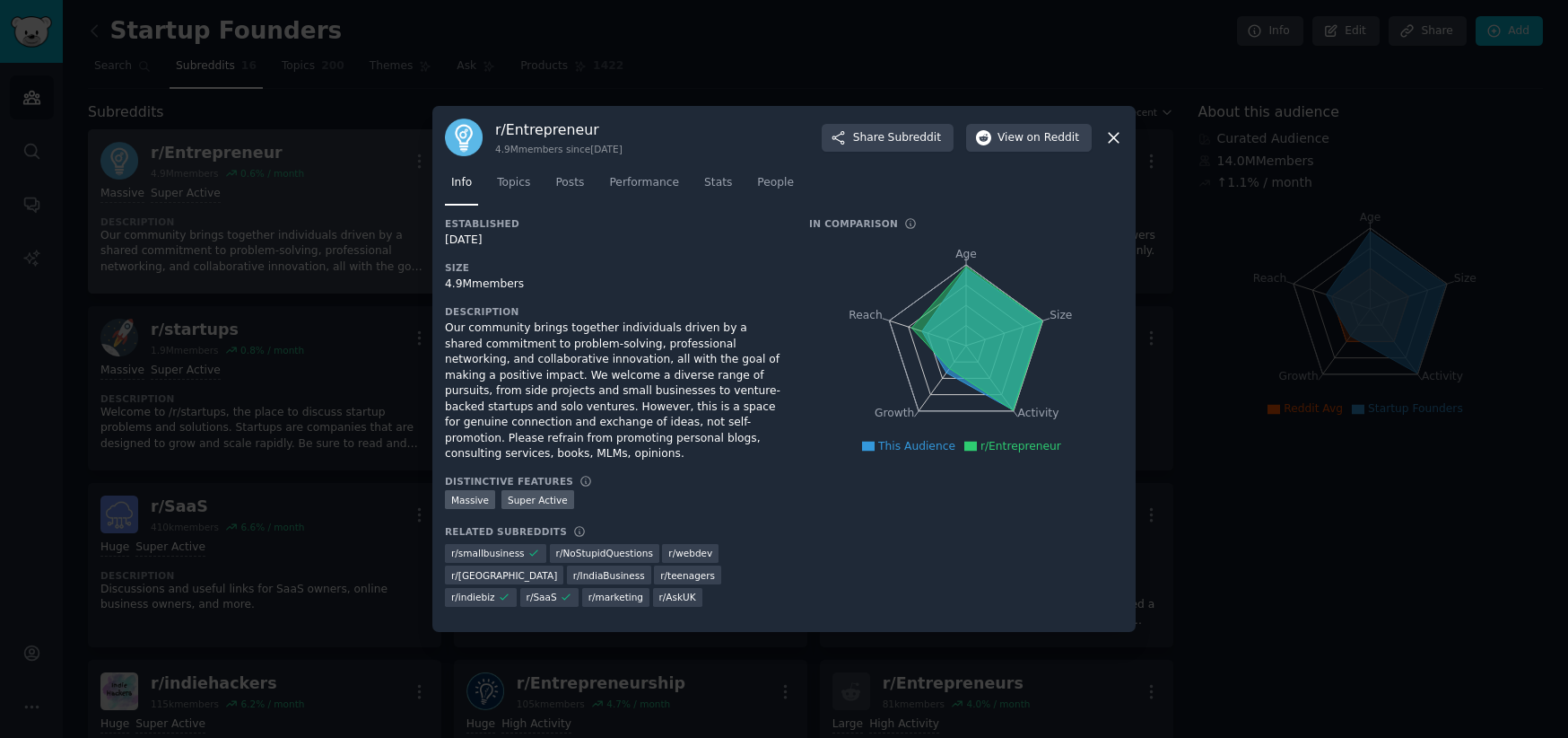
click at [1122, 140] on icon at bounding box center [1114, 138] width 19 height 19
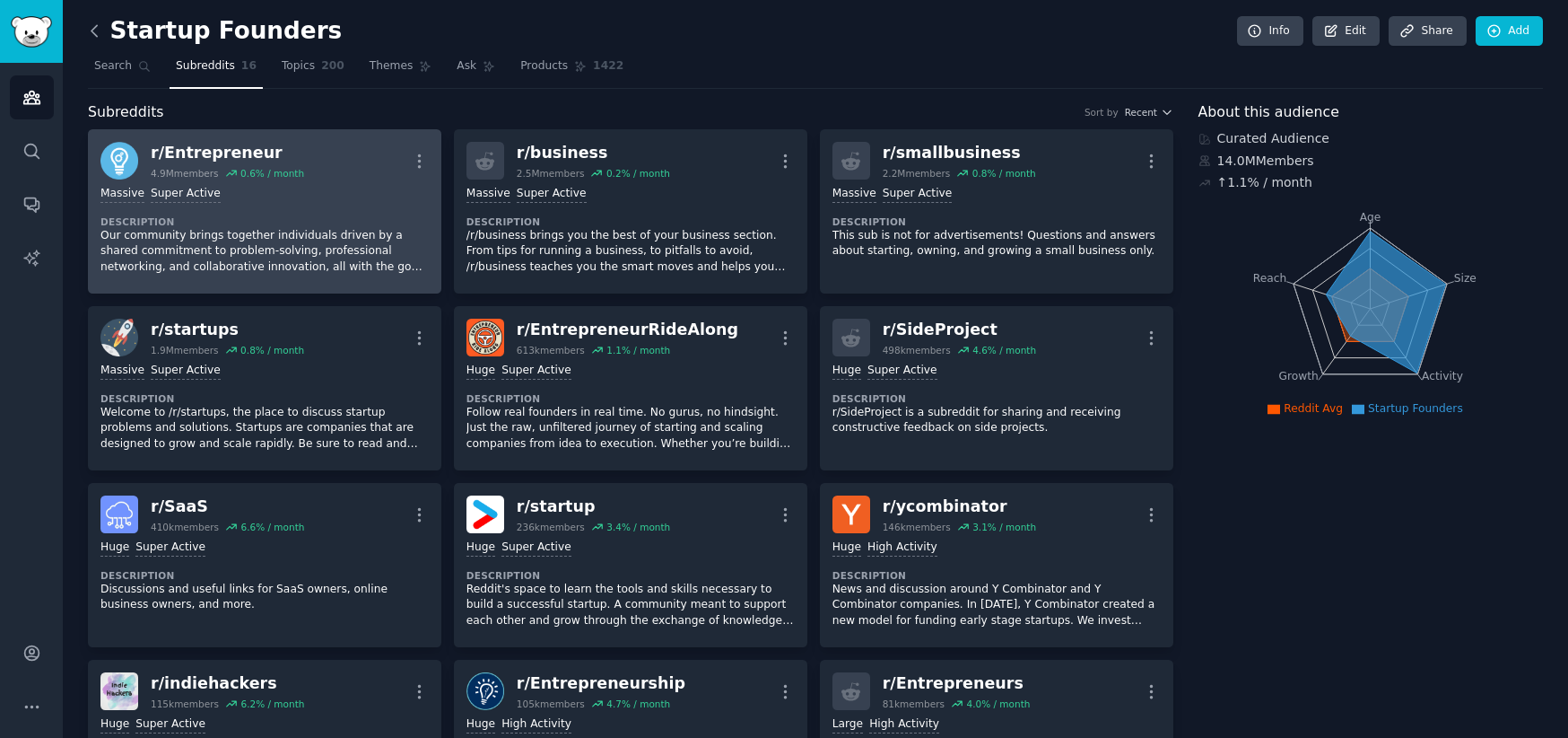
click at [96, 32] on icon at bounding box center [95, 31] width 19 height 19
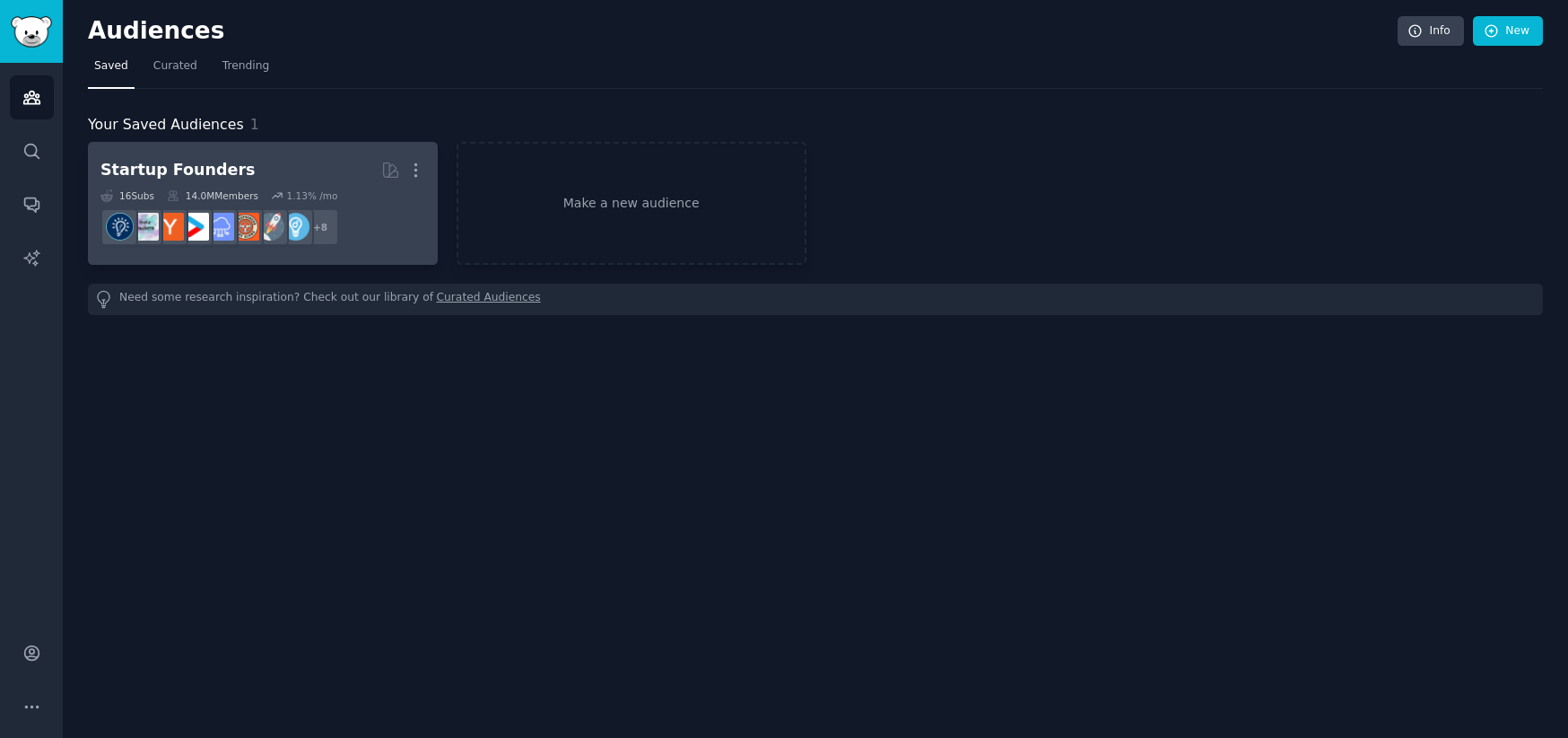
click at [251, 184] on h2 "Startup Founders More" at bounding box center [262, 169] width 324 height 31
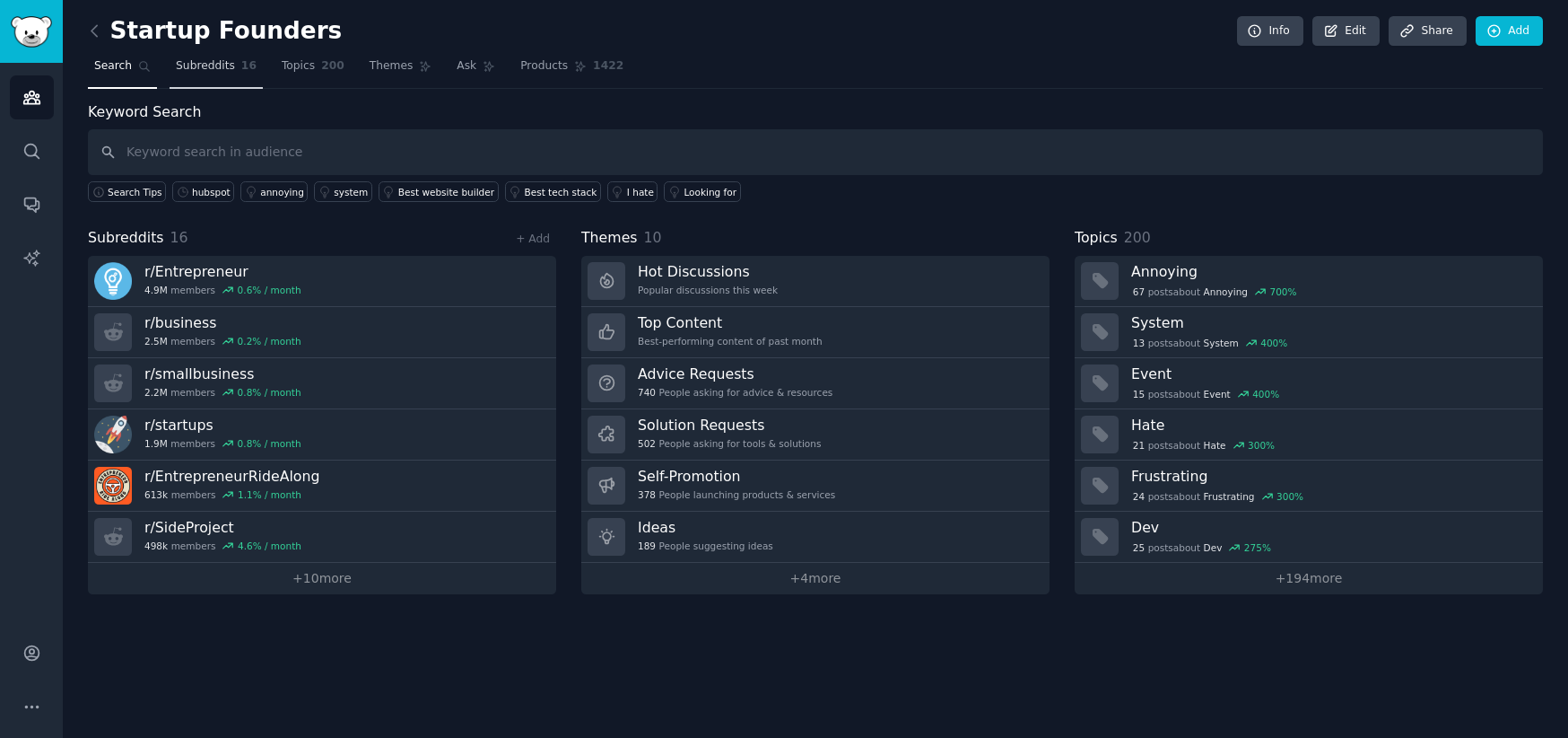
click at [218, 62] on span "Subreddits" at bounding box center [205, 66] width 60 height 16
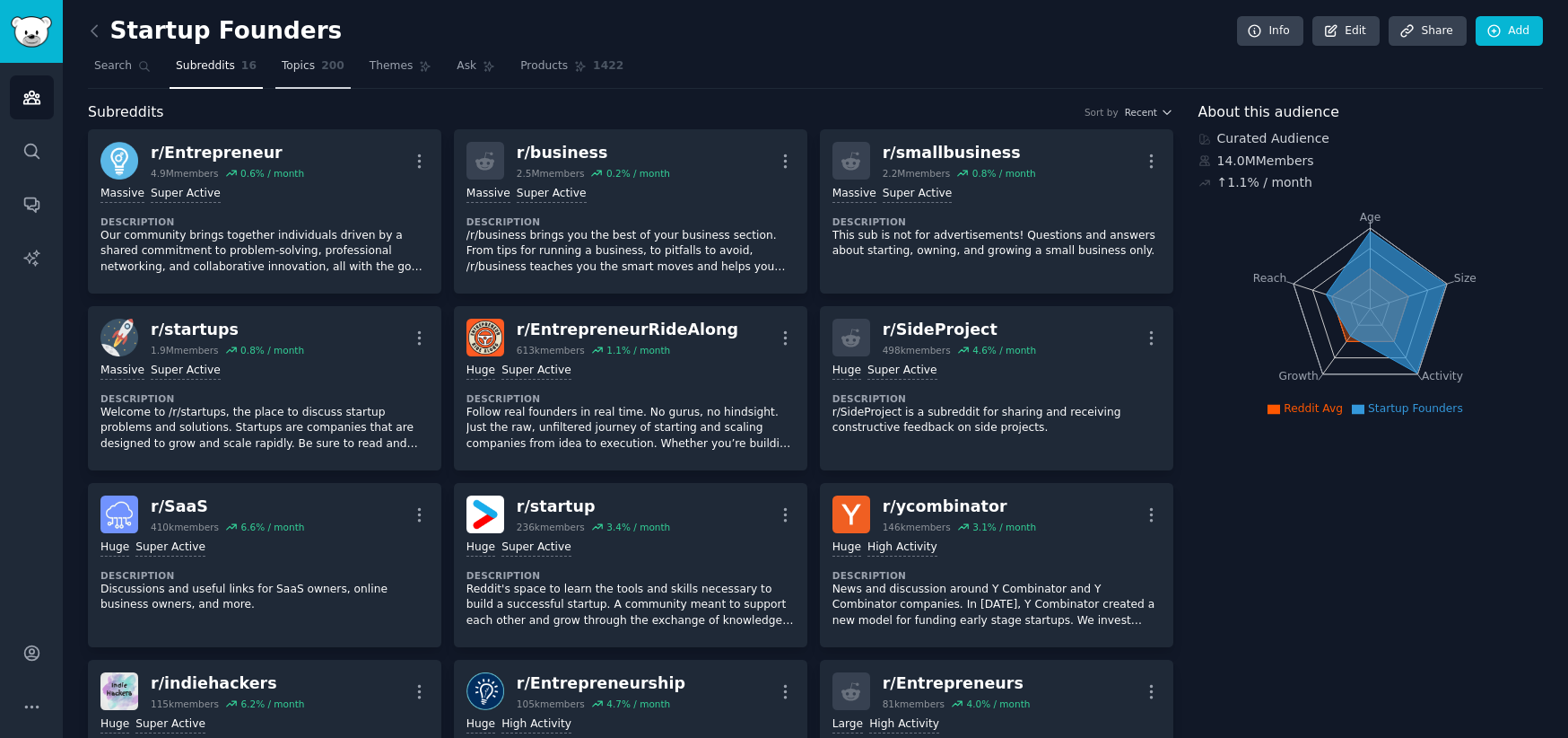
click at [331, 65] on span "200" at bounding box center [333, 66] width 24 height 16
